Goal: Information Seeking & Learning: Learn about a topic

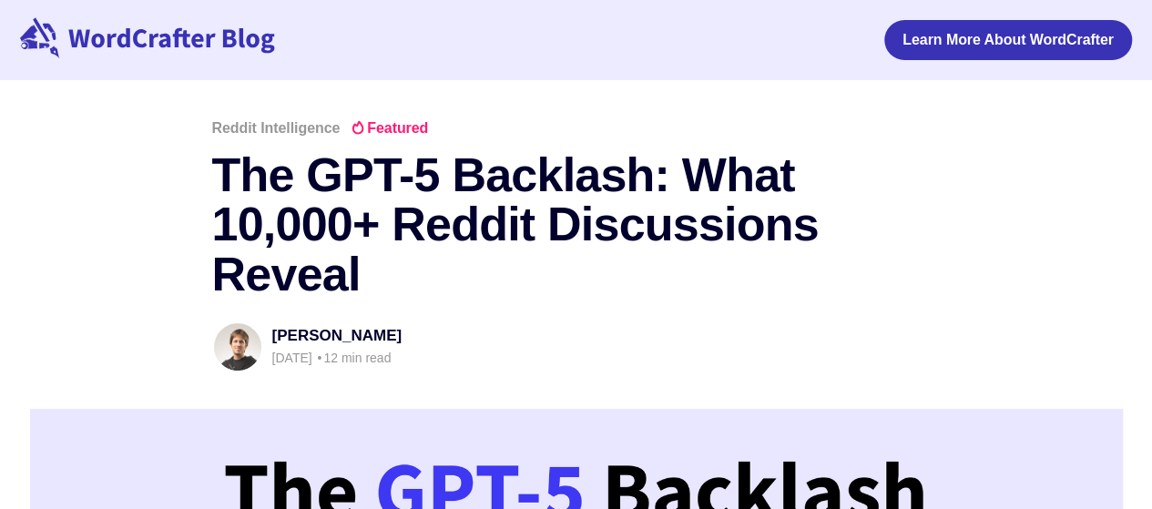
click at [516, 285] on h1 "The GPT-5 Backlash: What 10,000+ Reddit Discussions Reveal" at bounding box center [576, 224] width 729 height 149
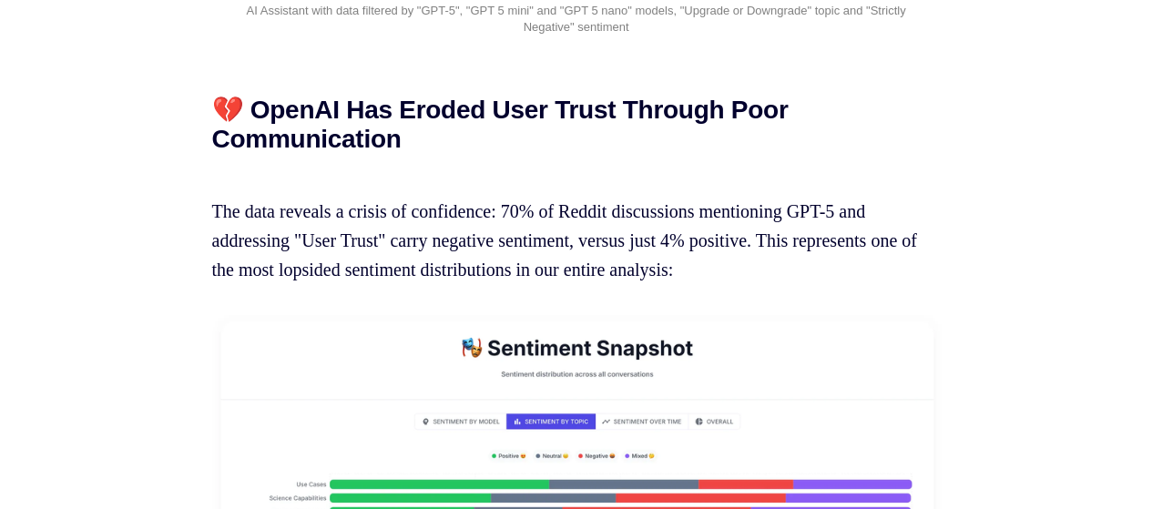
scroll to position [7755, 0]
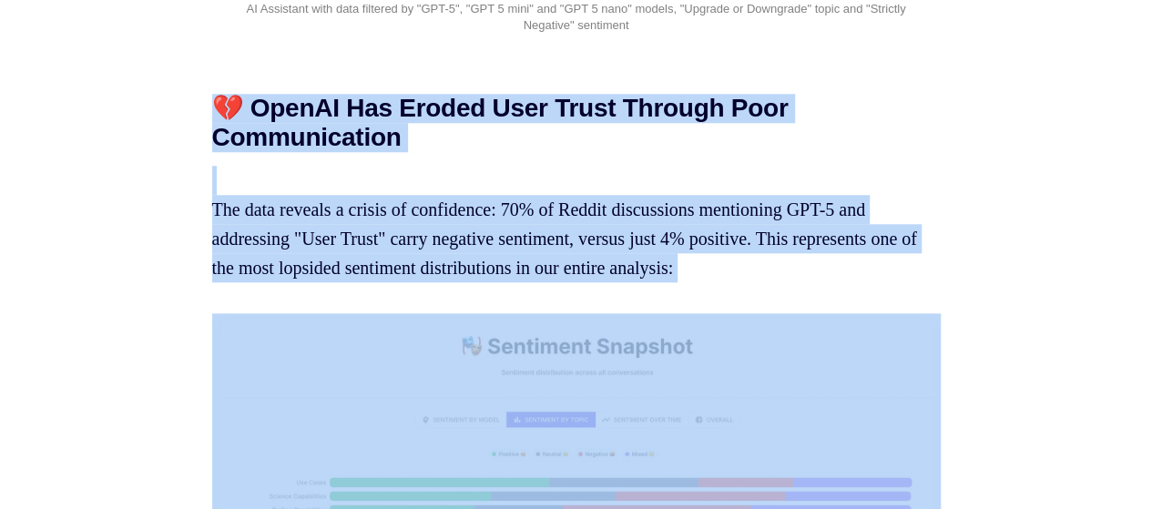
drag, startPoint x: 173, startPoint y: 223, endPoint x: 701, endPoint y: 431, distance: 567.7
click at [670, 282] on p "The data reveals a crisis of confidence: 70% of Reddit discussions mentioning G…" at bounding box center [576, 224] width 729 height 117
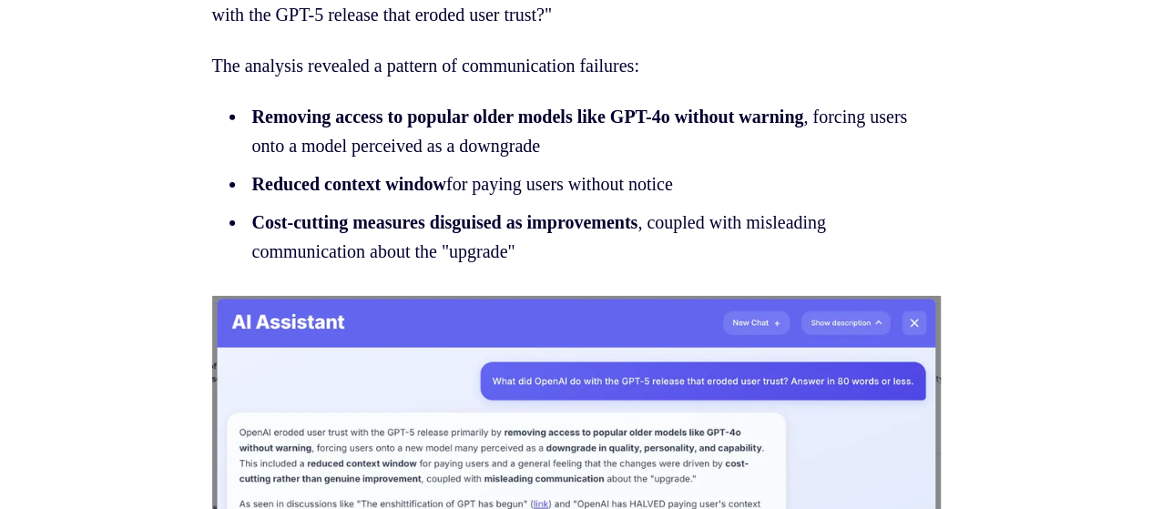
scroll to position [9771, 0]
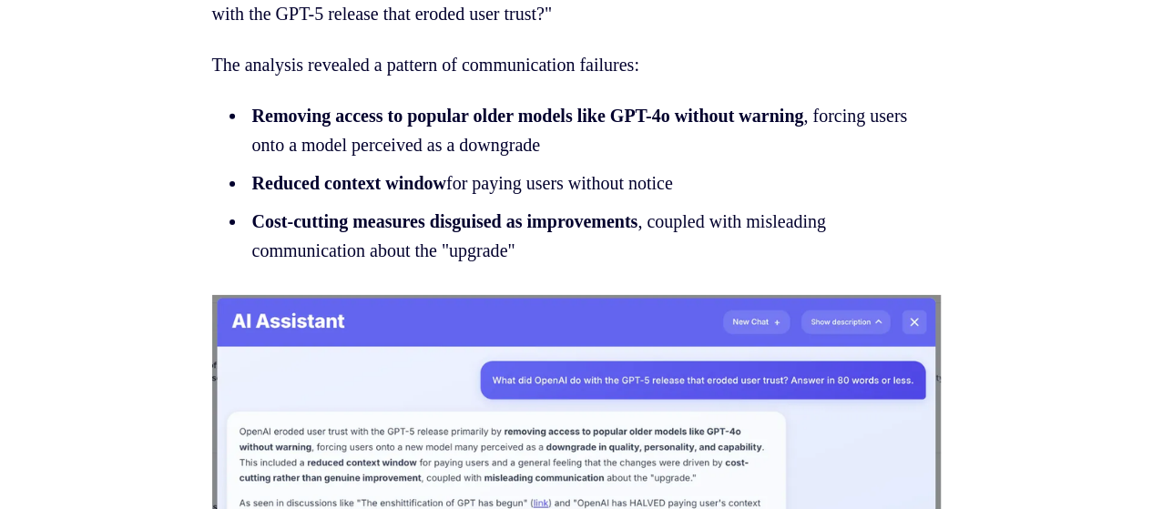
click at [568, 252] on ul "Removing access to popular older models like GPT-4o without warning , forcing u…" at bounding box center [576, 183] width 729 height 164
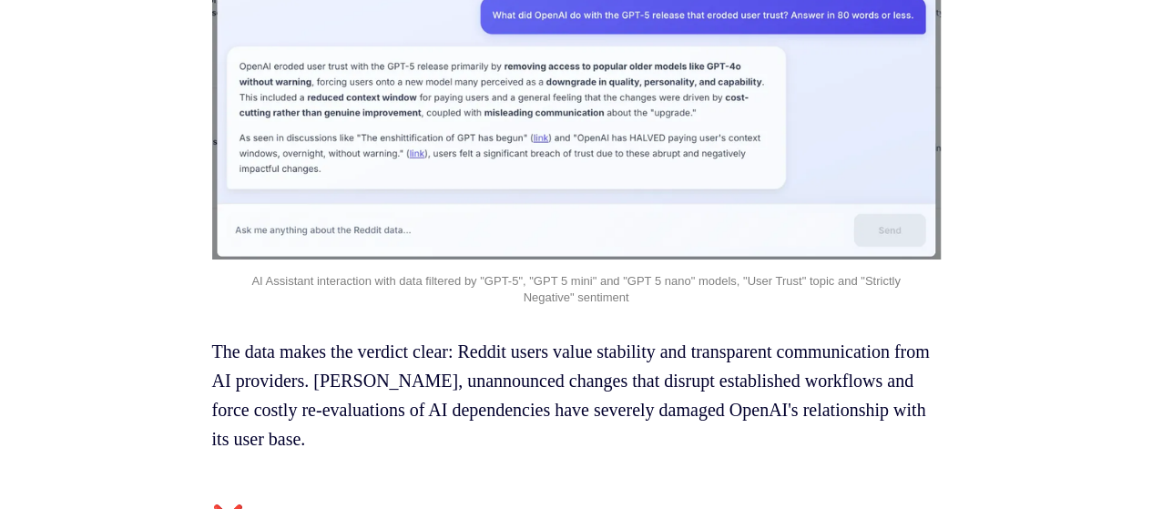
scroll to position [10405, 0]
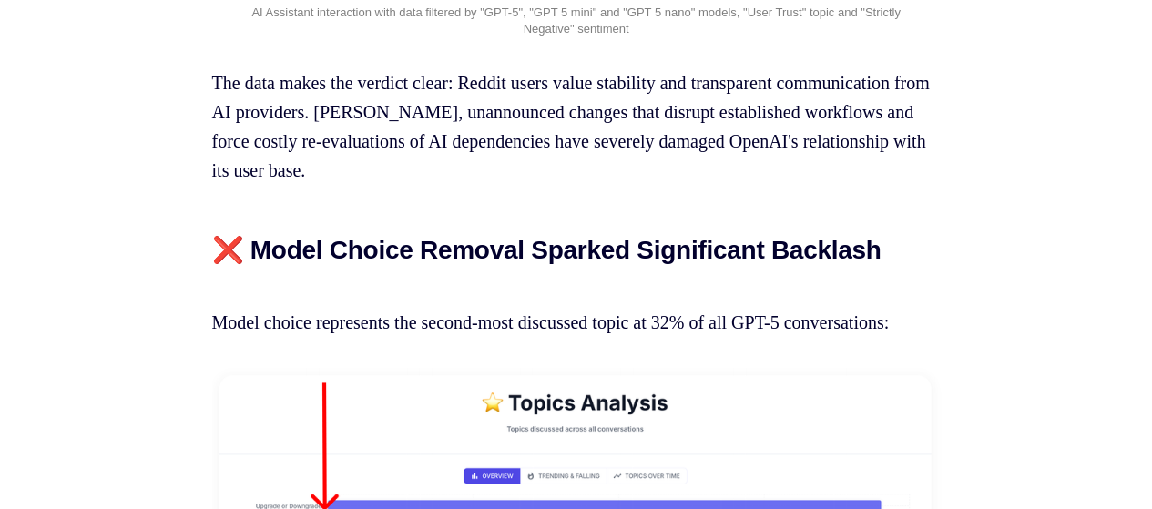
click at [486, 337] on p "Model choice represents the second-most discussed topic at 32% of all GPT-5 con…" at bounding box center [576, 308] width 729 height 58
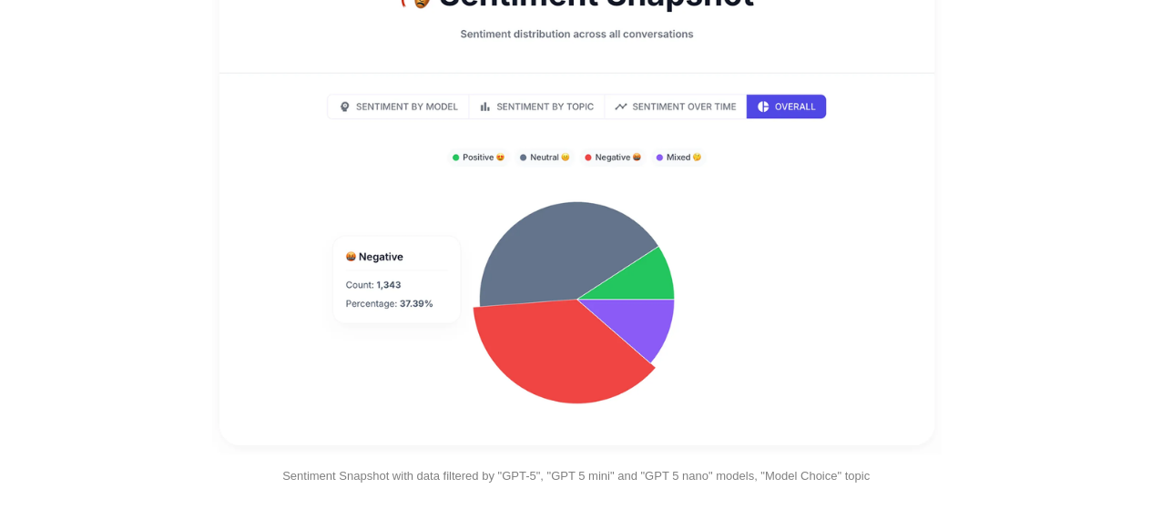
scroll to position [11450, 0]
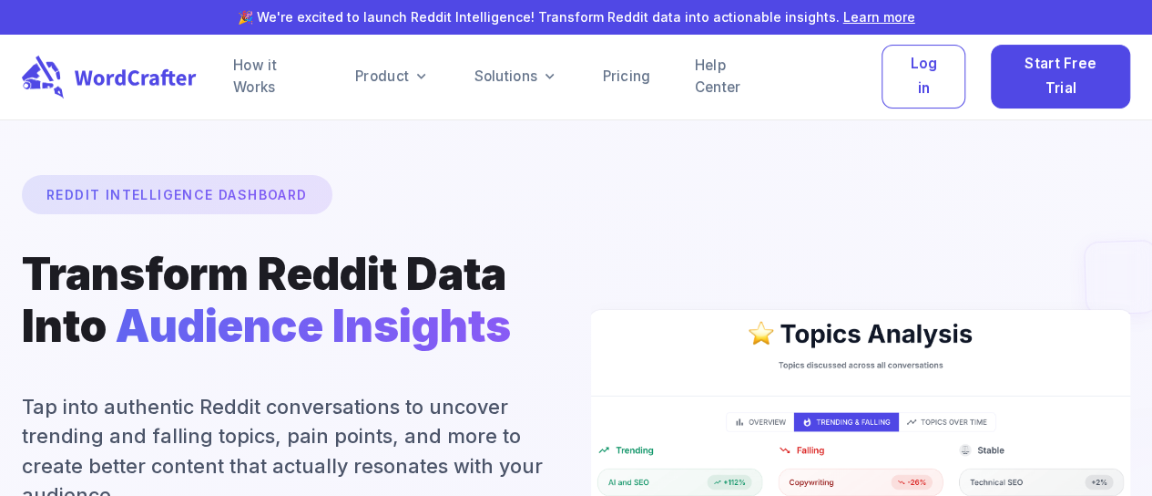
drag, startPoint x: 406, startPoint y: 276, endPoint x: 419, endPoint y: 276, distance: 12.8
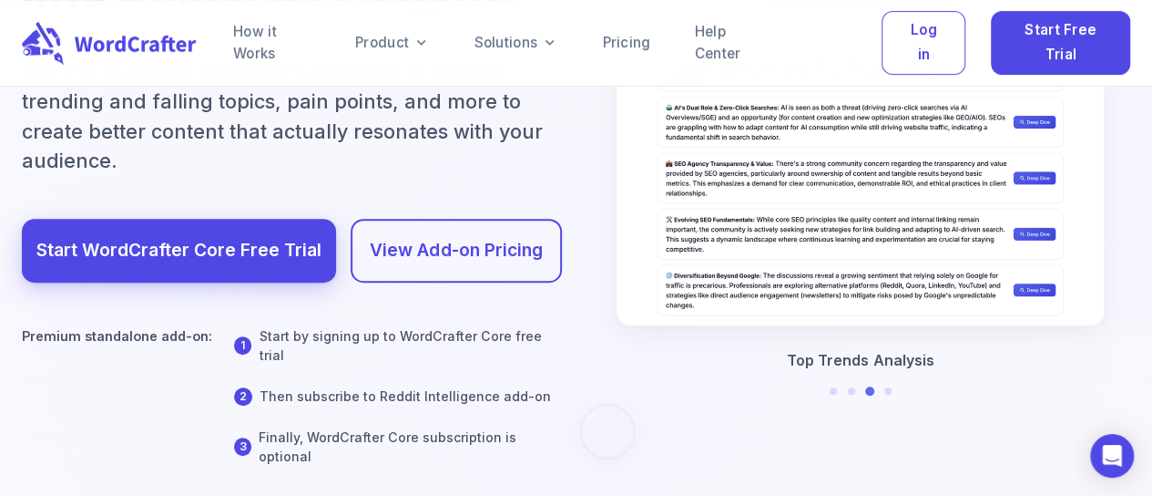
scroll to position [333, 0]
